Goal: Information Seeking & Learning: Learn about a topic

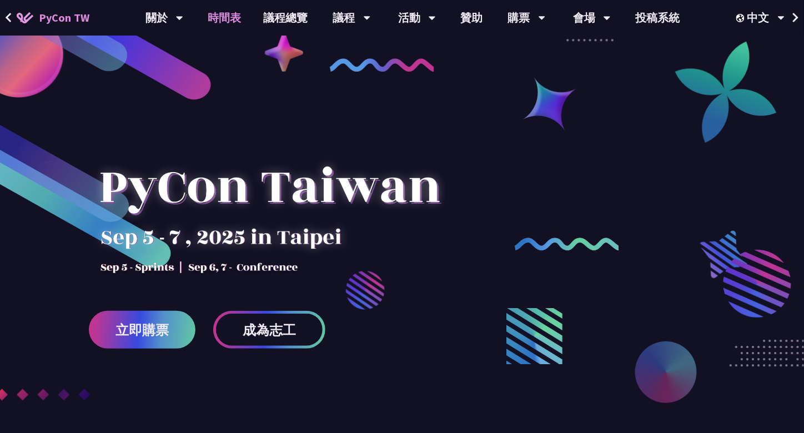
click at [232, 19] on link "時間表" at bounding box center [225, 18] width 56 height 36
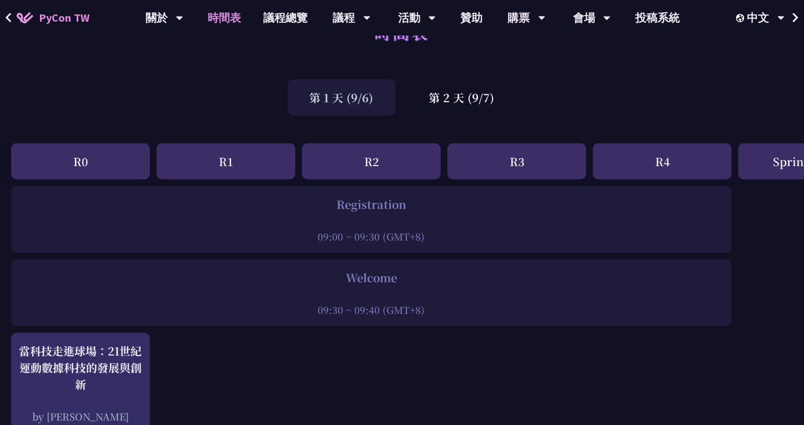
scroll to position [56, 0]
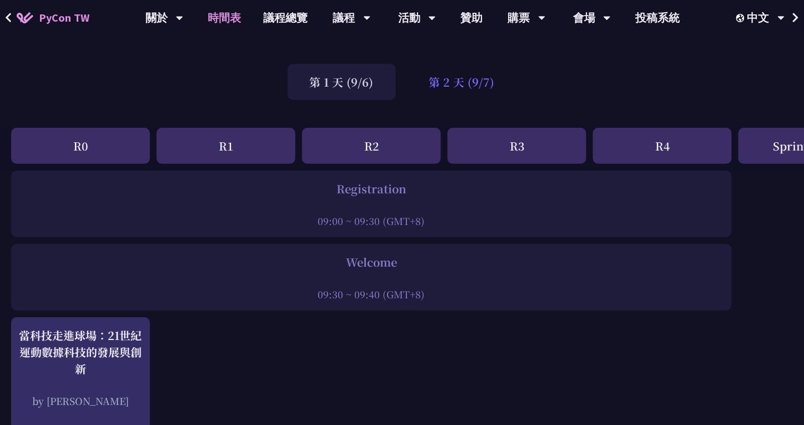
click at [474, 82] on div "第 2 天 (9/7)" at bounding box center [462, 82] width 110 height 36
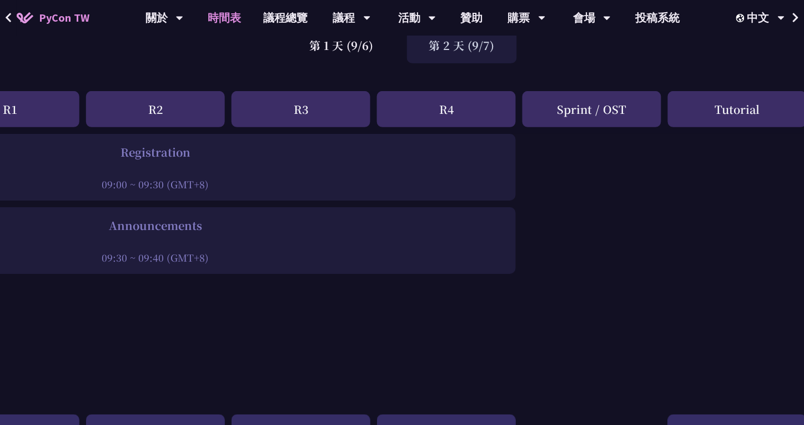
scroll to position [0, 216]
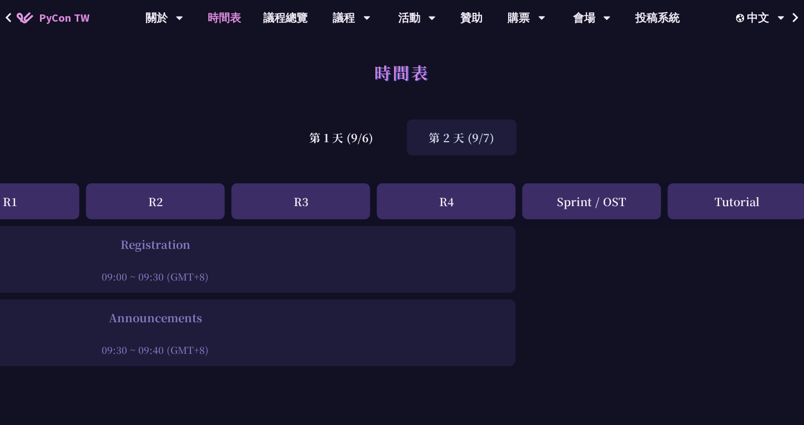
click at [708, 215] on div "Tutorial" at bounding box center [737, 201] width 139 height 36
click at [713, 207] on div "Tutorial" at bounding box center [737, 201] width 139 height 36
click at [725, 200] on div "Tutorial" at bounding box center [737, 201] width 139 height 36
click at [328, 137] on div "第 1 天 (9/6)" at bounding box center [342, 137] width 108 height 36
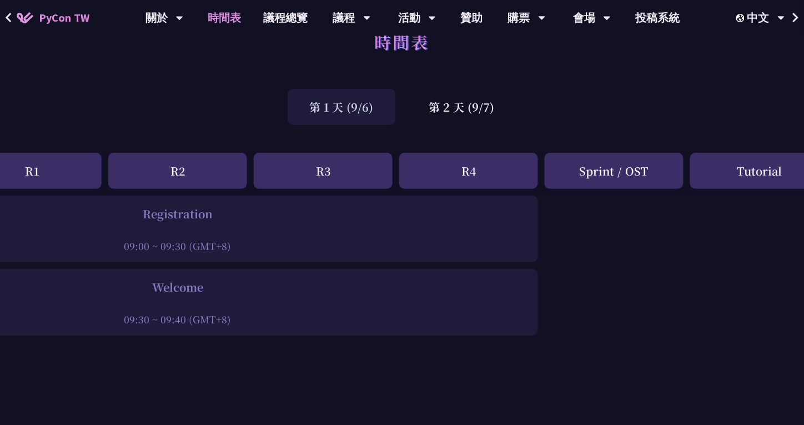
scroll to position [0, 194]
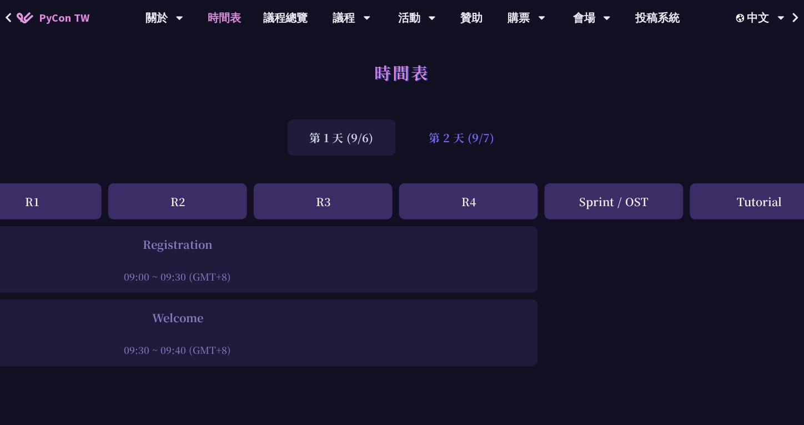
click at [463, 142] on div "第 2 天 (9/7)" at bounding box center [462, 137] width 110 height 36
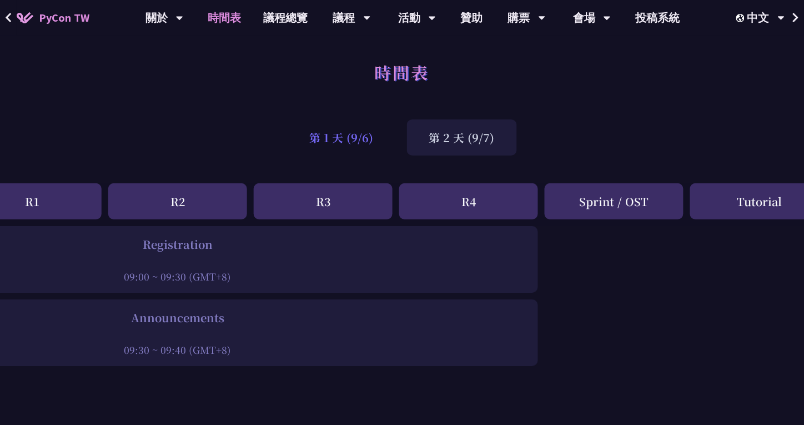
click at [353, 139] on div "第 1 天 (9/6)" at bounding box center [342, 137] width 108 height 36
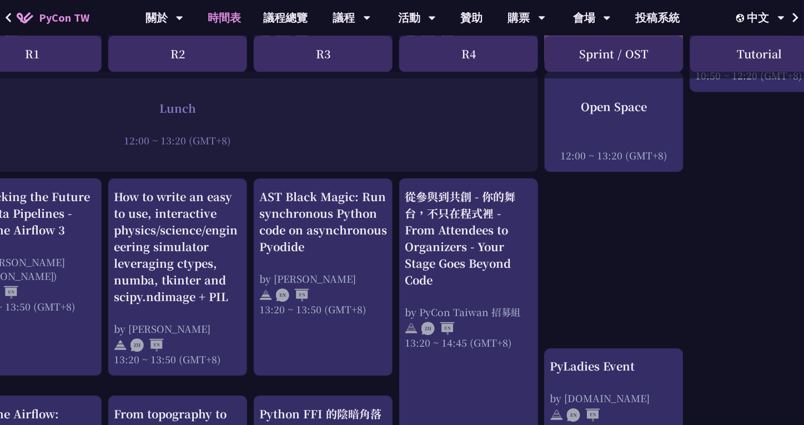
scroll to position [1111, 194]
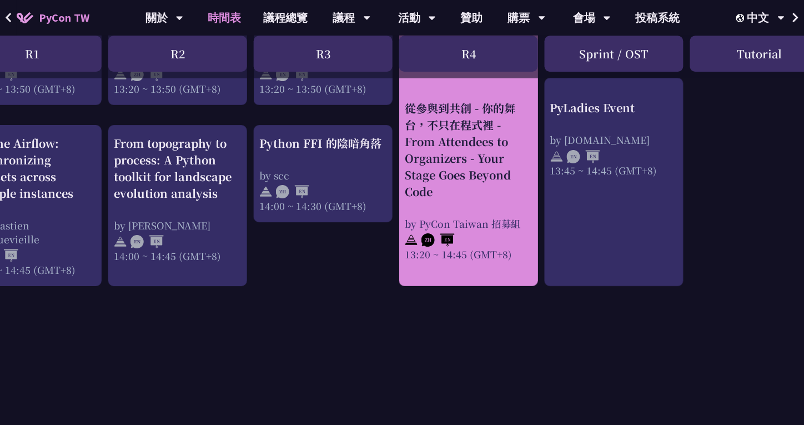
click at [467, 249] on div "13:20 ~ 14:45 (GMT+8)" at bounding box center [469, 254] width 128 height 14
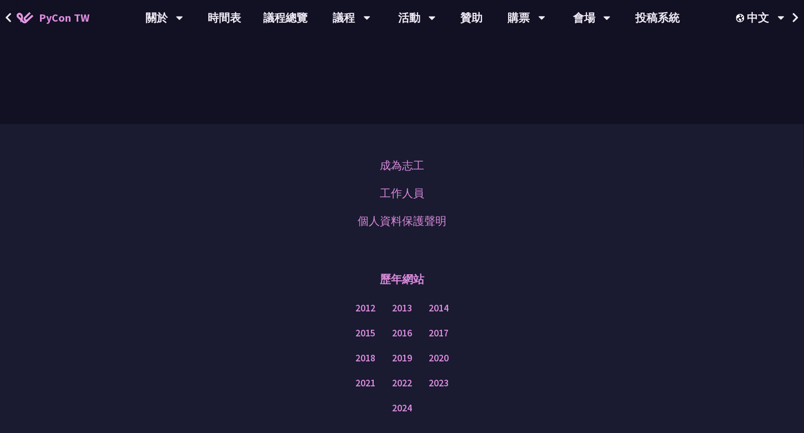
scroll to position [924, 0]
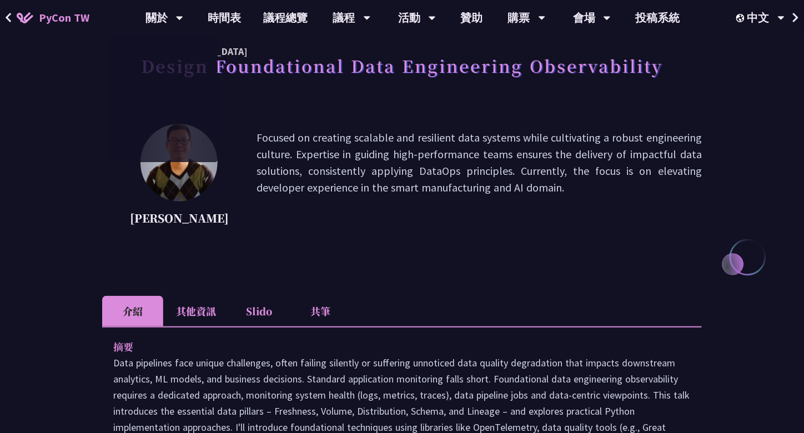
scroll to position [111, 0]
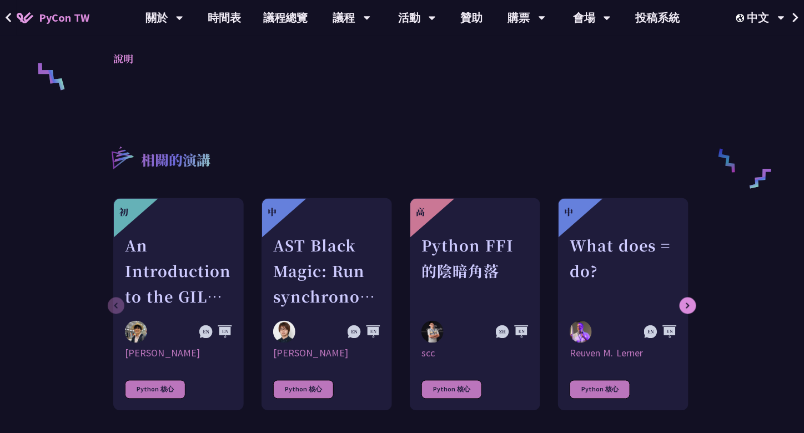
scroll to position [500, 0]
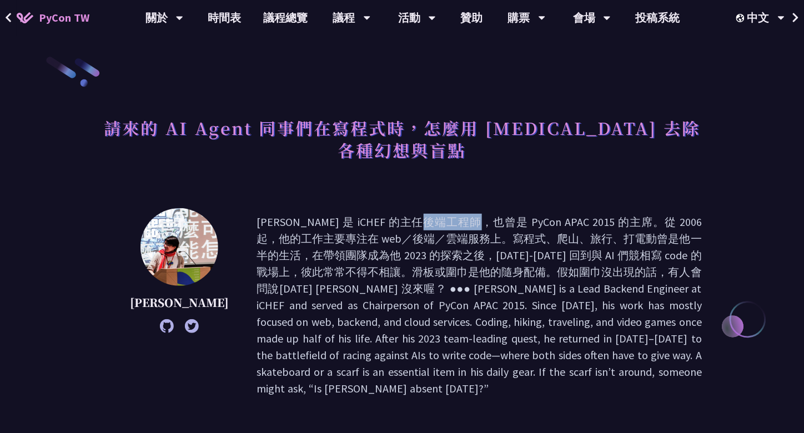
drag, startPoint x: 275, startPoint y: 224, endPoint x: 303, endPoint y: 225, distance: 27.8
click at [303, 225] on p at bounding box center [479, 305] width 445 height 183
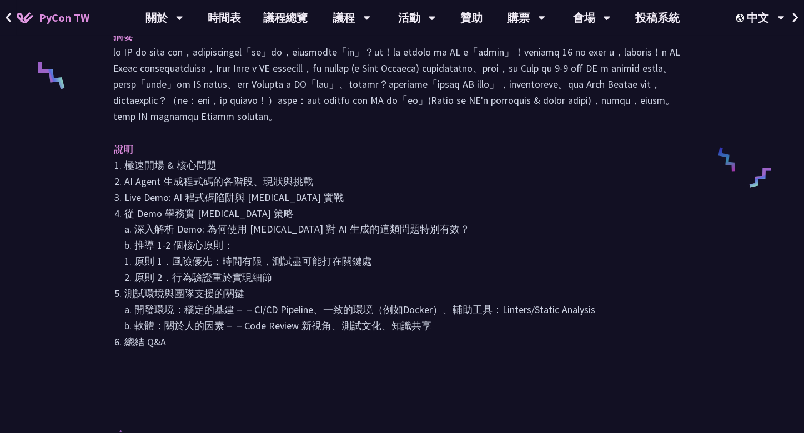
scroll to position [500, 0]
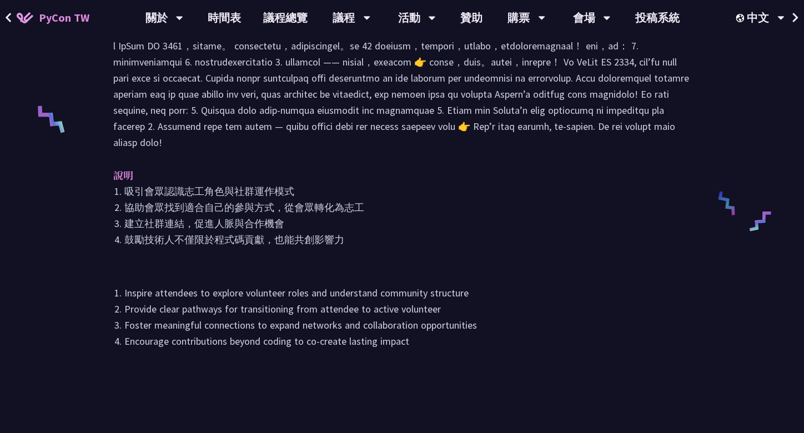
scroll to position [333, 0]
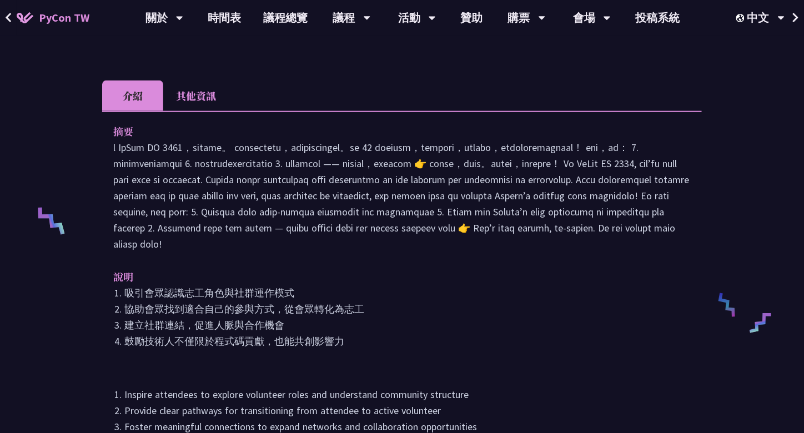
click at [198, 90] on li "其他資訊" at bounding box center [196, 96] width 66 height 31
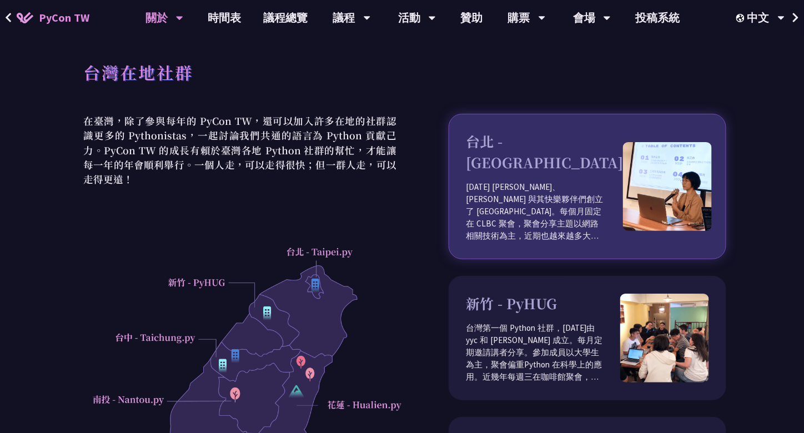
drag, startPoint x: 658, startPoint y: 155, endPoint x: 521, endPoint y: 163, distance: 136.9
click at [521, 181] on p "2012 年 Keith、Tim 與其快樂夥伴們創立了 Taipei.py。每個月固定在 CLBC 聚會，聚會分享主題以網路相關技術為主，近期也越來越多大數據…" at bounding box center [544, 211] width 157 height 61
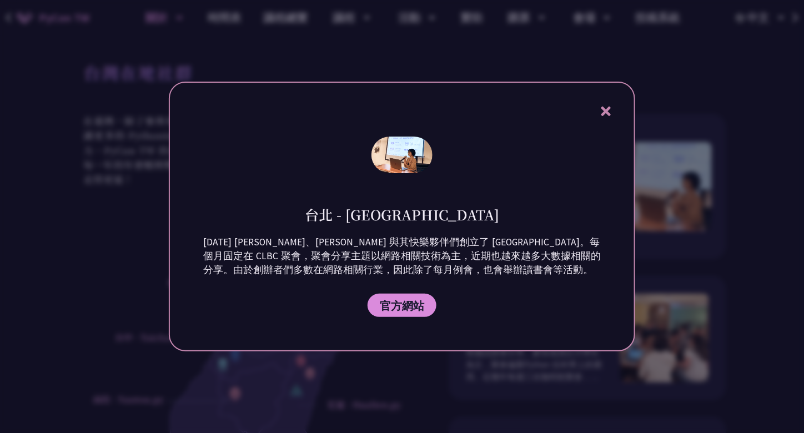
click at [525, 163] on div "台北 - Taipei.py 2012 年 Keith、Tim 與其快樂夥伴們創立了 Taipei.py。每個月固定在 CLBC 聚會，聚會分享主題以網路相關…" at bounding box center [402, 217] width 467 height 270
click at [409, 312] on link "官方網站" at bounding box center [402, 305] width 69 height 23
drag, startPoint x: 609, startPoint y: 116, endPoint x: 629, endPoint y: 143, distance: 33.8
click at [613, 120] on div "台北 - Taipei.py 2012 年 Keith、Tim 與其快樂夥伴們創立了 Taipei.py。每個月固定在 CLBC 聚會，聚會分享主題以網路相關…" at bounding box center [402, 217] width 467 height 270
click at [604, 110] on icon at bounding box center [605, 111] width 9 height 9
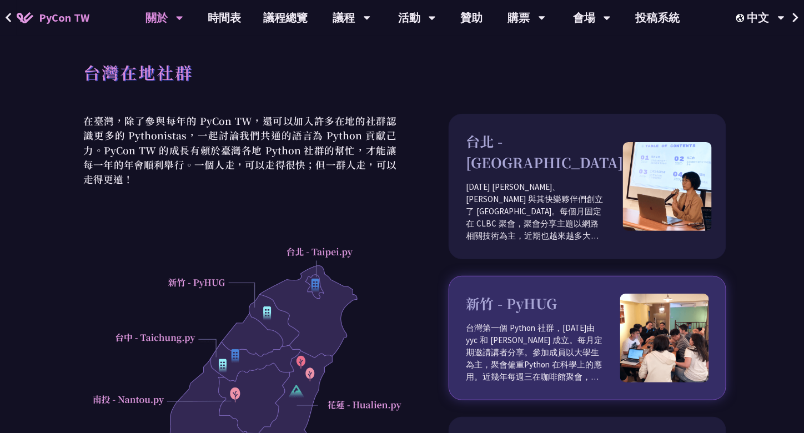
click at [623, 344] on img at bounding box center [664, 338] width 89 height 89
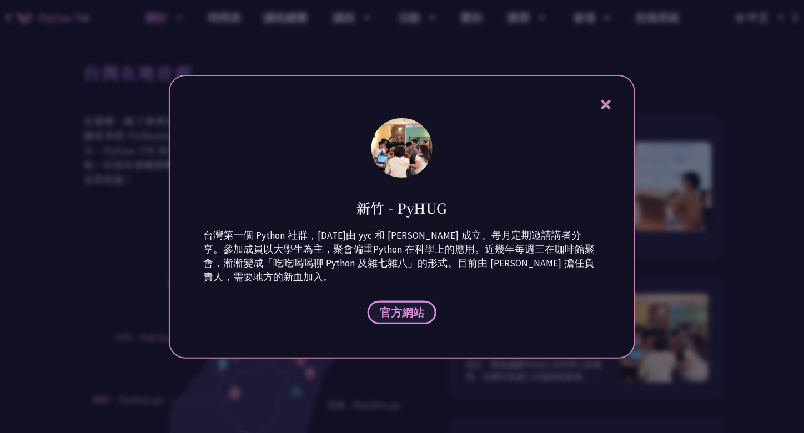
click at [427, 320] on link "官方網站" at bounding box center [402, 312] width 69 height 23
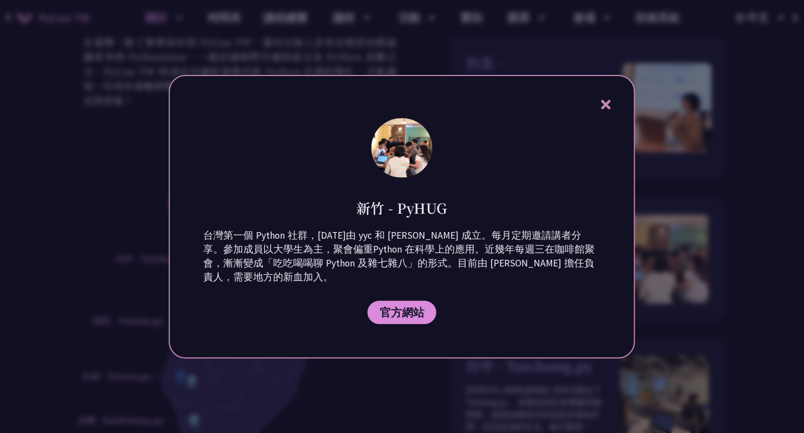
scroll to position [111, 0]
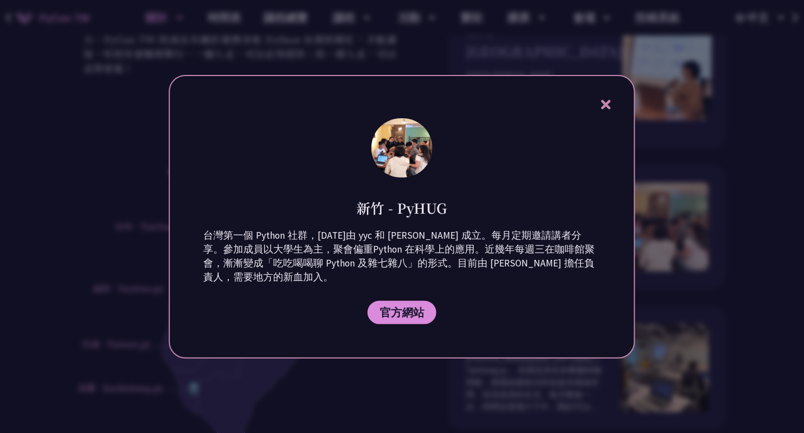
click at [605, 101] on icon at bounding box center [606, 105] width 14 height 14
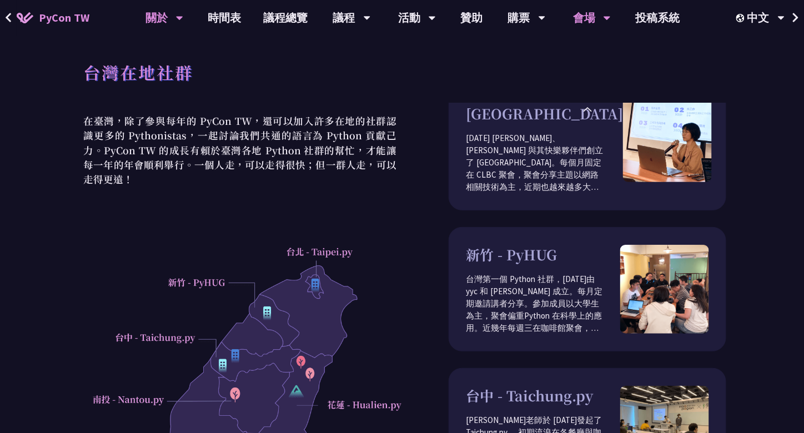
scroll to position [0, 0]
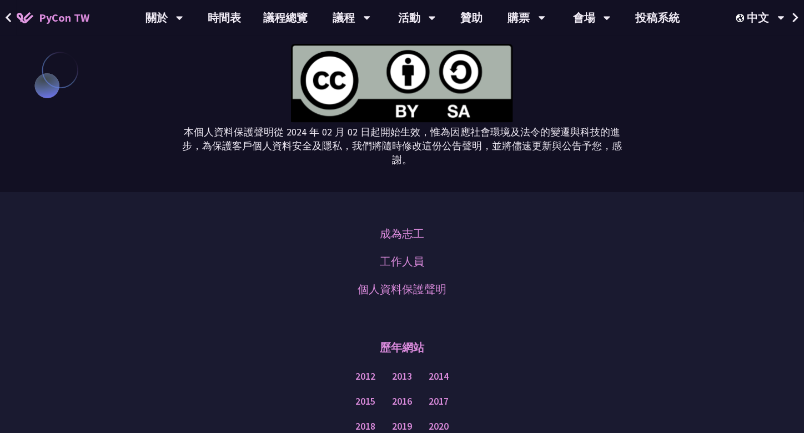
scroll to position [1333, 0]
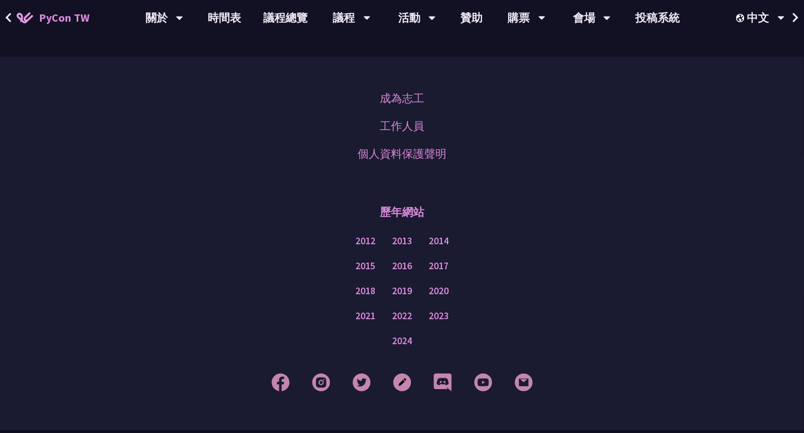
scroll to position [3847, 0]
